Goal: Task Accomplishment & Management: Complete application form

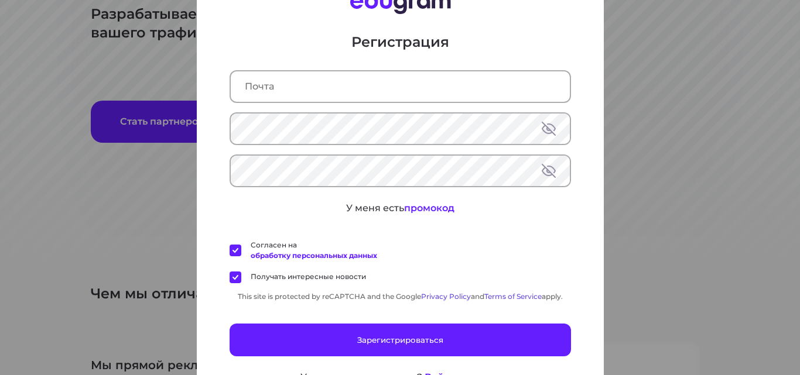
click at [541, 128] on button at bounding box center [548, 129] width 14 height 14
click at [546, 174] on button at bounding box center [548, 171] width 14 height 14
click at [547, 173] on button at bounding box center [548, 171] width 14 height 14
click at [546, 132] on button at bounding box center [548, 129] width 14 height 14
click at [747, 117] on div "Регистрация У меня есть промокод Согласен на обработку персональных данных Полу…" at bounding box center [400, 187] width 800 height 375
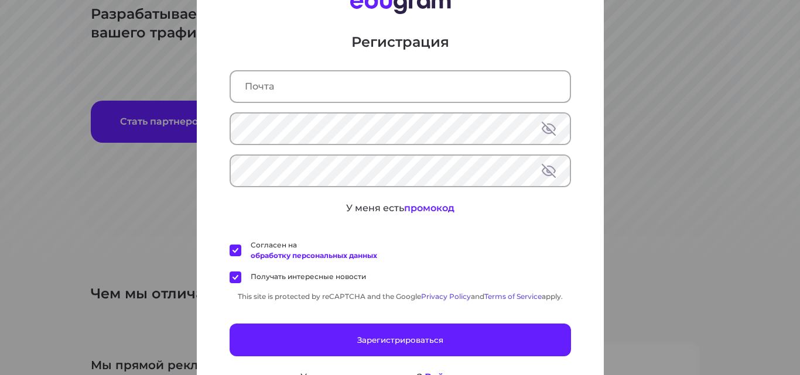
click at [52, 63] on div "Регистрация У меня есть промокод Согласен на обработку персональных данных Полу…" at bounding box center [400, 187] width 800 height 375
click at [62, 66] on div "Регистрация У меня есть промокод Согласен на обработку персональных данных Полу…" at bounding box center [400, 187] width 800 height 375
click at [66, 66] on div "Регистрация У меня есть промокод Согласен на обработку персональных данных Полу…" at bounding box center [400, 187] width 800 height 375
click at [93, 61] on div "Регистрация У меня есть промокод Согласен на обработку персональных данных Полу…" at bounding box center [400, 187] width 800 height 375
drag, startPoint x: 97, startPoint y: 55, endPoint x: 30, endPoint y: 27, distance: 72.4
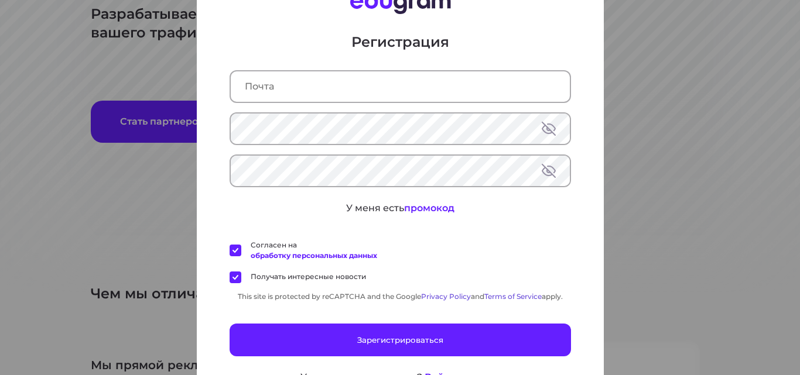
click at [83, 53] on div "Регистрация У меня есть промокод Согласен на обработку персональных данных Полу…" at bounding box center [400, 187] width 800 height 375
click at [670, 92] on div "Регистрация У меня есть промокод Согласен на обработку персональных данных Полу…" at bounding box center [400, 187] width 800 height 375
click at [670, 89] on div "Регистрация У меня есть промокод Согласен на обработку персональных данных Полу…" at bounding box center [400, 187] width 800 height 375
click at [663, 85] on div "Регистрация У меня есть промокод Согласен на обработку персональных данных Полу…" at bounding box center [400, 187] width 800 height 375
click at [667, 86] on div "Регистрация У меня есть промокод Согласен на обработку персональных данных Полу…" at bounding box center [400, 187] width 800 height 375
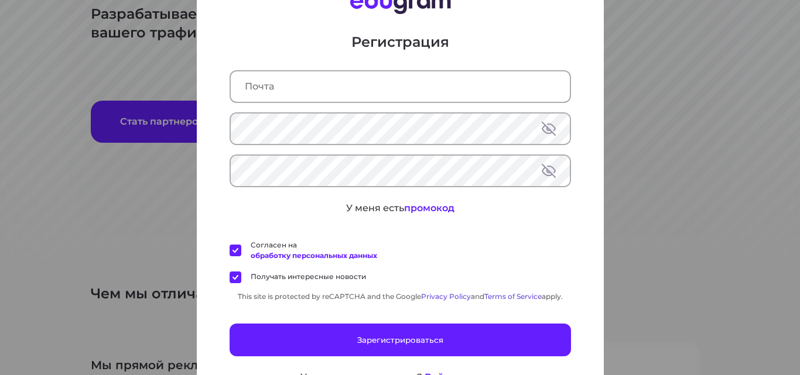
drag, startPoint x: 664, startPoint y: 81, endPoint x: 579, endPoint y: 56, distance: 89.3
click at [601, 68] on div "Регистрация У меня есть промокод Согласен на обработку персональных данных Полу…" at bounding box center [400, 187] width 800 height 375
